Goal: Communication & Community: Answer question/provide support

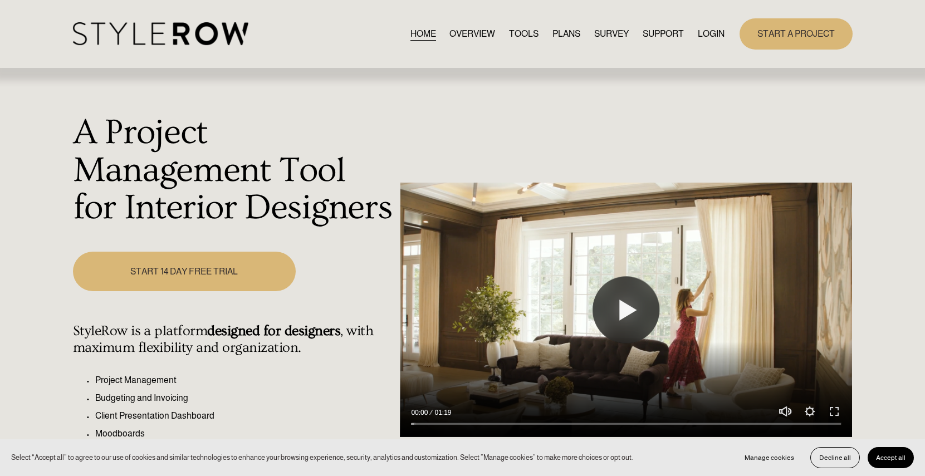
click at [708, 30] on link "LOGIN" at bounding box center [711, 33] width 27 height 15
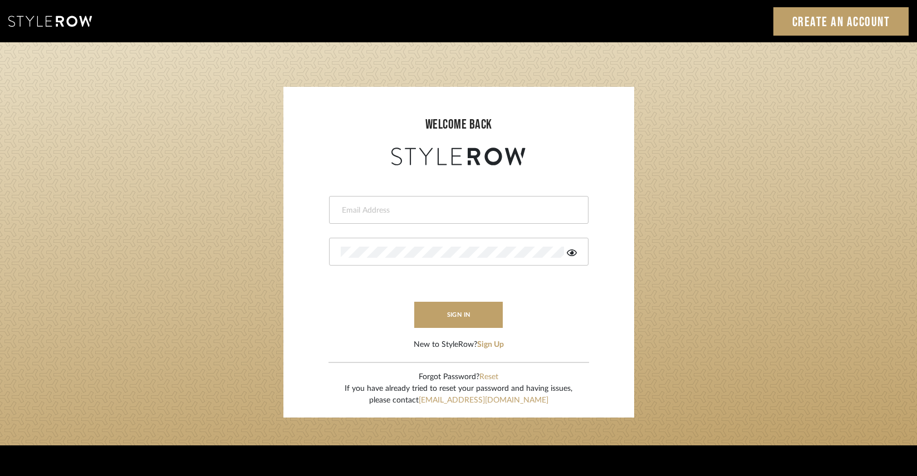
click at [536, 208] on input "email" at bounding box center [457, 210] width 233 height 11
type input "[EMAIL_ADDRESS][DOMAIN_NAME]"
click at [449, 243] on div at bounding box center [458, 252] width 259 height 28
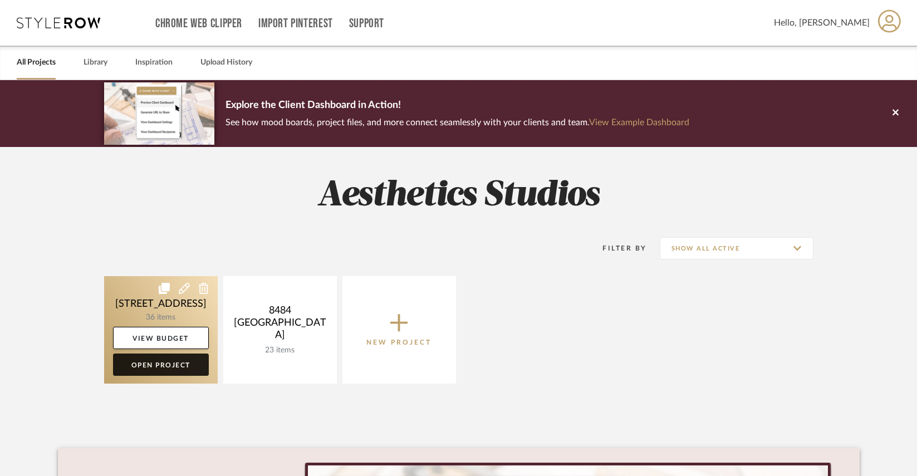
click at [178, 369] on link "Open Project" at bounding box center [161, 365] width 96 height 22
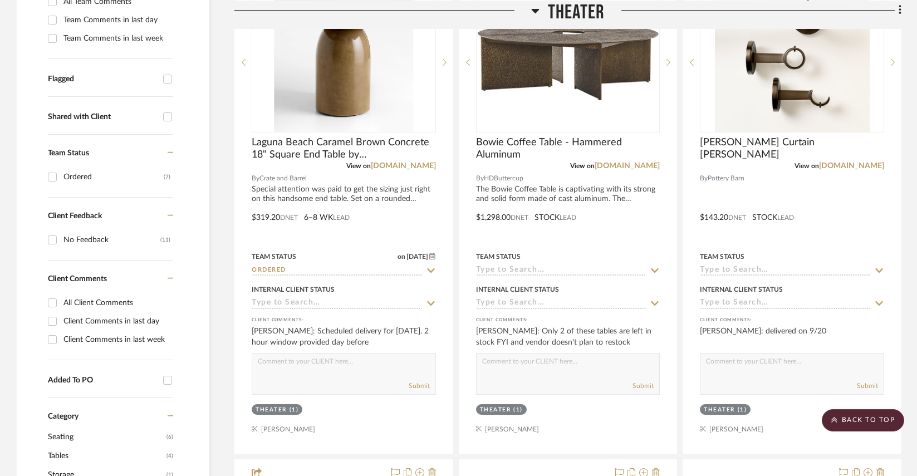
scroll to position [305, 0]
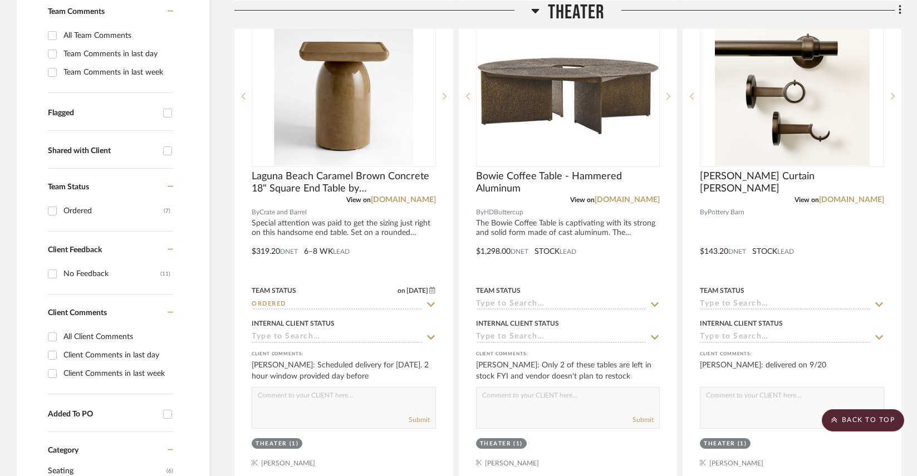
click at [161, 155] on input "Shared with Client" at bounding box center [168, 151] width 18 height 18
checkbox input "true"
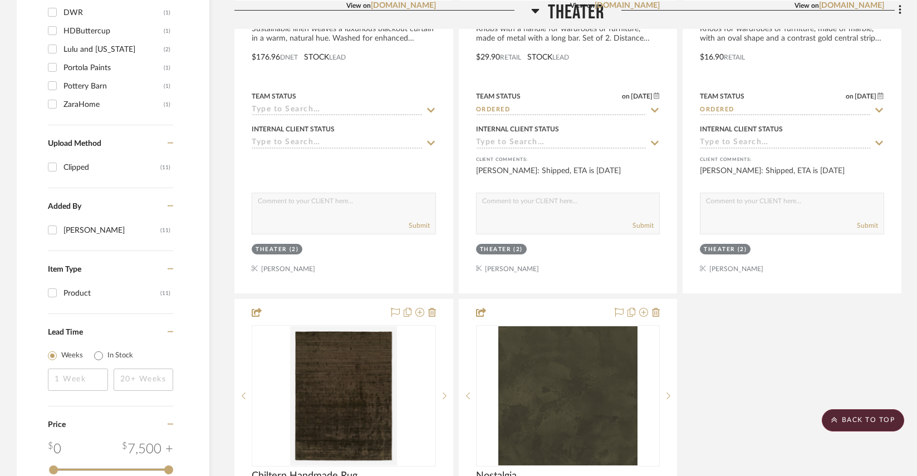
scroll to position [1314, 0]
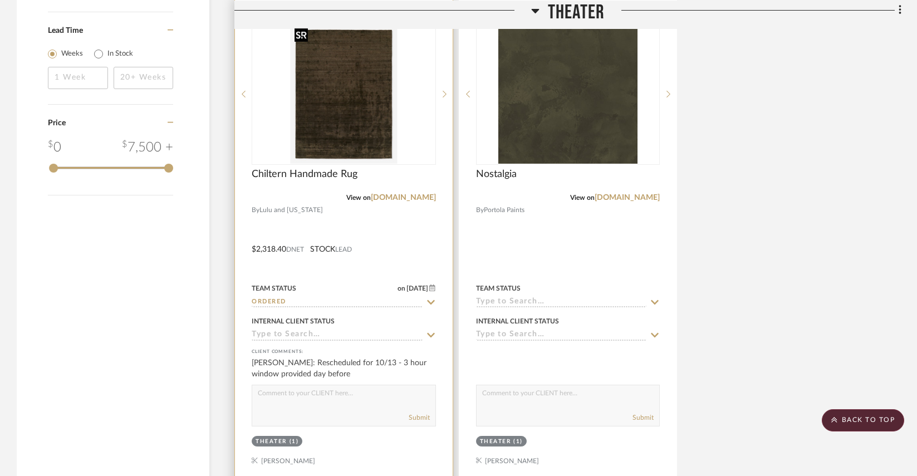
click at [0, 0] on img at bounding box center [0, 0] width 0 height 0
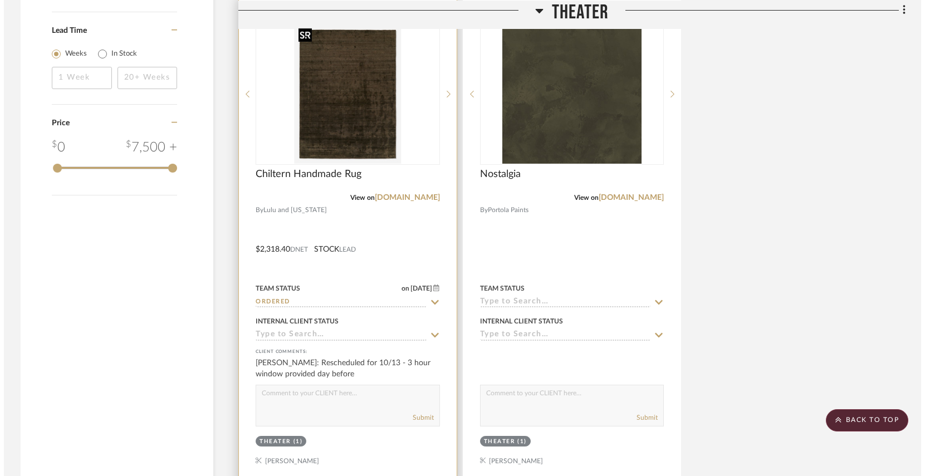
scroll to position [0, 0]
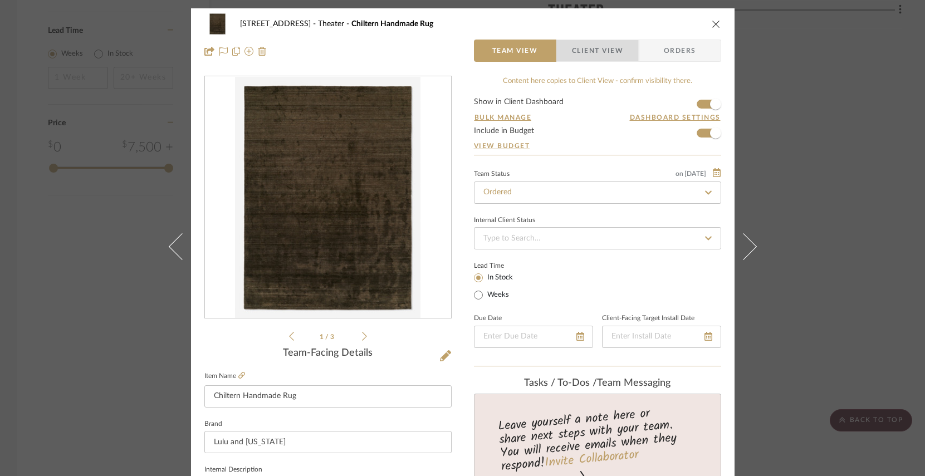
click at [602, 58] on span "Client View" at bounding box center [597, 51] width 51 height 22
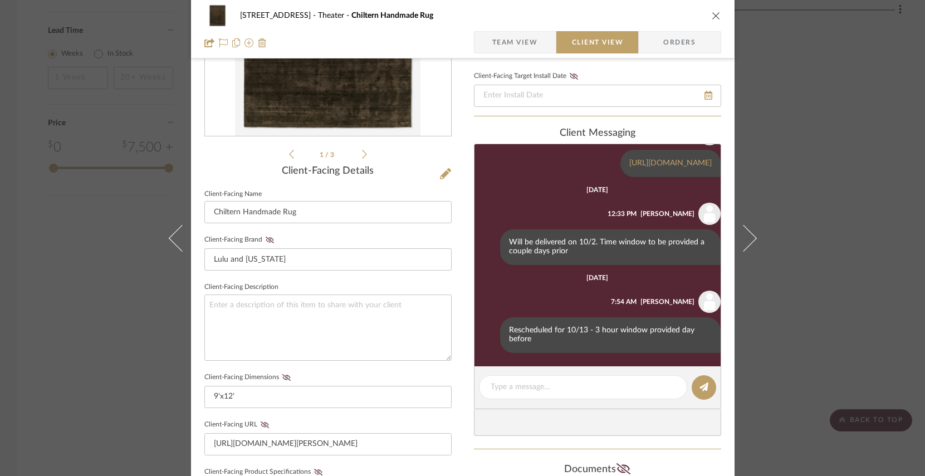
scroll to position [323, 0]
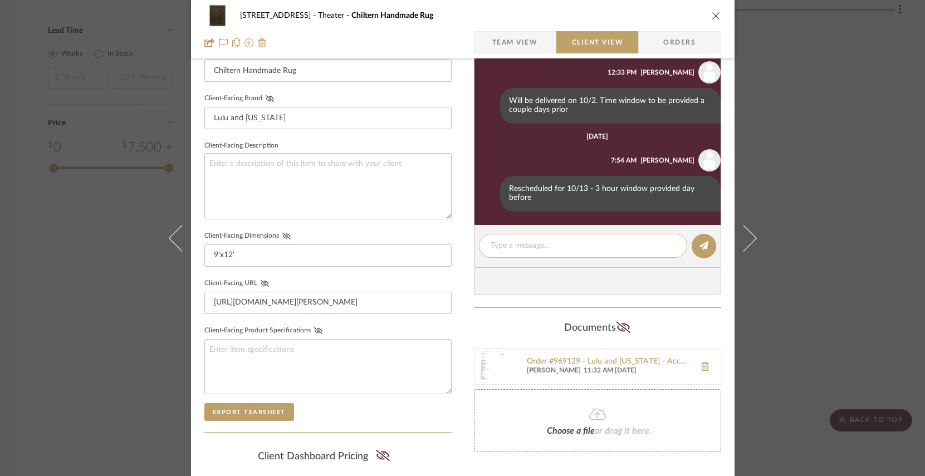
click at [561, 240] on div at bounding box center [583, 246] width 208 height 24
click at [556, 243] on textarea at bounding box center [582, 246] width 185 height 12
click at [498, 247] on textarea "Will be delivered between 1 pm - 4 pm" at bounding box center [582, 246] width 185 height 12
click at [662, 252] on textarea "Rug will be delivered between 1 pm - 4 pm" at bounding box center [582, 246] width 185 height 12
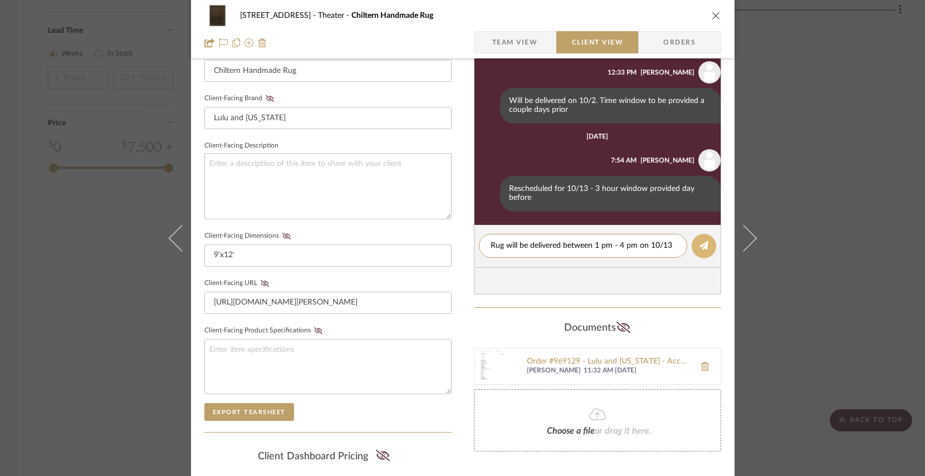
type textarea "Rug will be delivered between 1 pm - 4 pm on 10/13"
click at [699, 248] on icon at bounding box center [703, 245] width 9 height 9
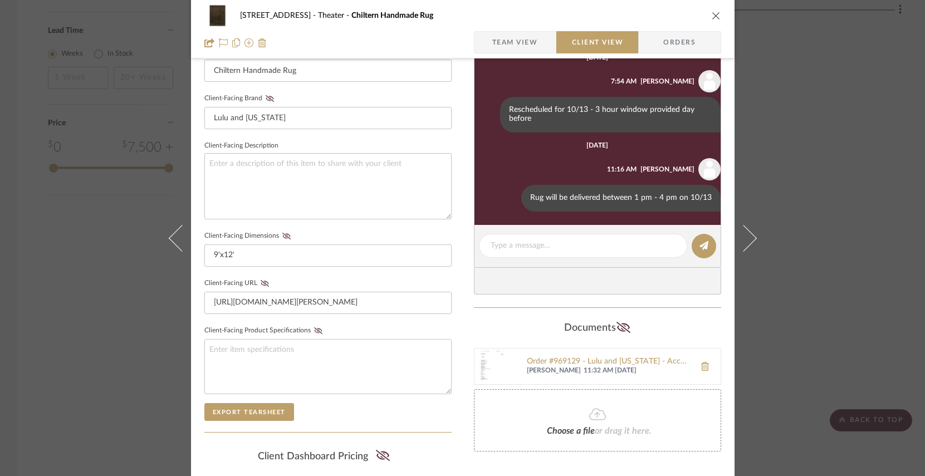
scroll to position [292, 0]
click at [713, 15] on icon "close" at bounding box center [716, 15] width 9 height 9
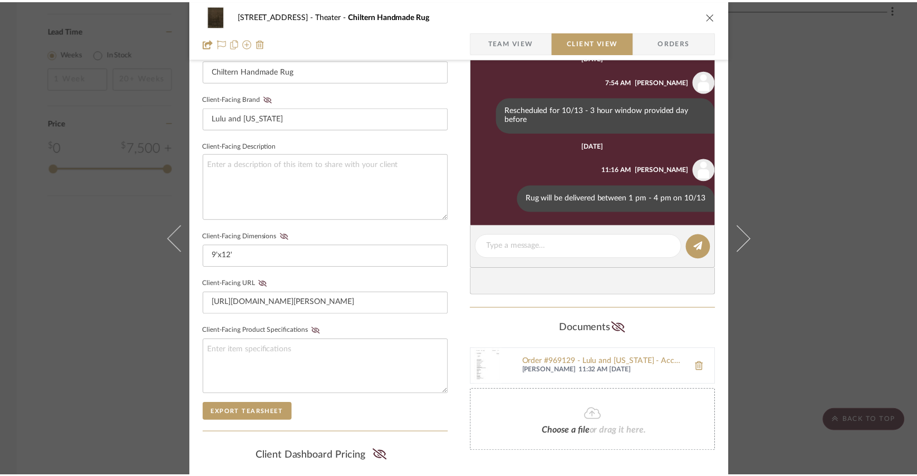
scroll to position [1314, 0]
